Goal: Find specific page/section: Find specific page/section

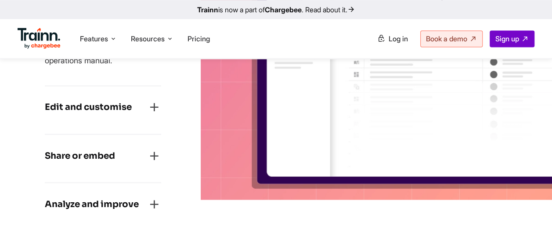
scroll to position [679, 0]
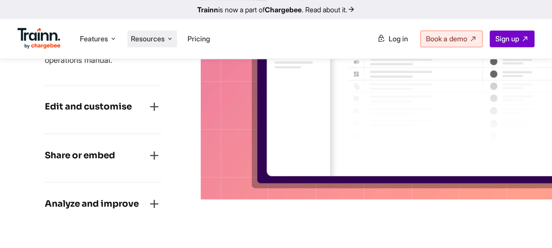
click at [149, 35] on span "Resources" at bounding box center [148, 39] width 34 height 10
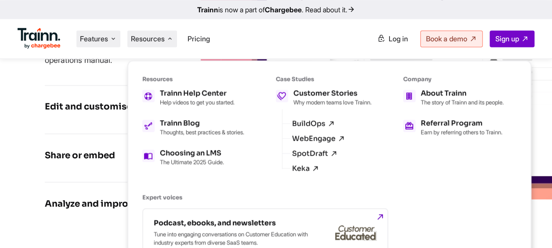
click at [110, 37] on icon at bounding box center [113, 38] width 7 height 9
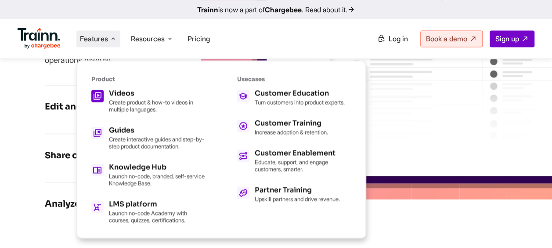
click at [125, 92] on h5 "Videos" at bounding box center [157, 93] width 97 height 7
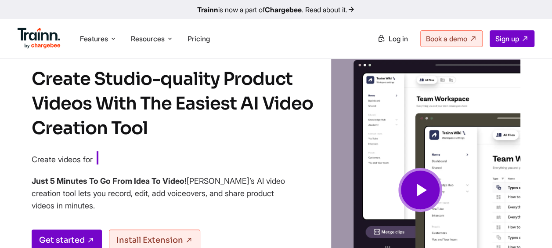
scroll to position [37, 0]
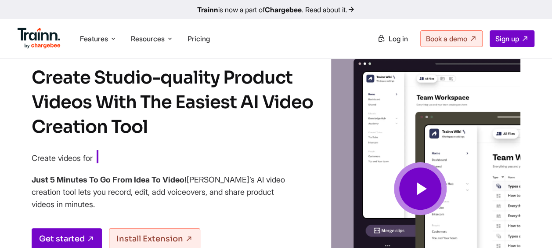
click at [407, 181] on span at bounding box center [420, 188] width 53 height 53
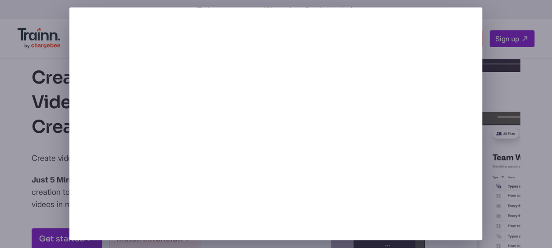
click at [51, 48] on div at bounding box center [276, 124] width 552 height 248
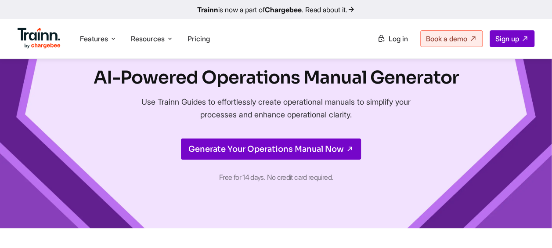
scroll to position [679, 0]
